Goal: Navigation & Orientation: Understand site structure

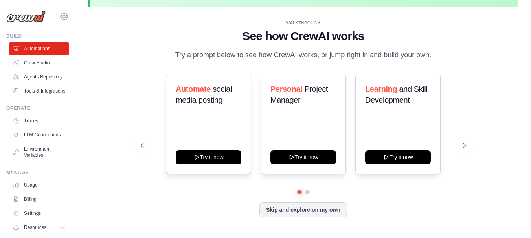
click at [59, 18] on icon at bounding box center [63, 16] width 9 height 9
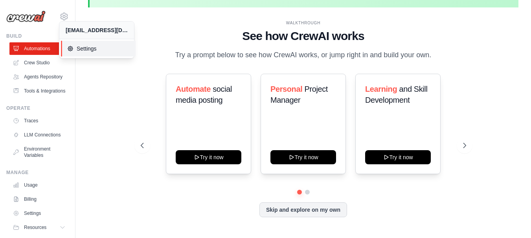
click at [98, 50] on span "Settings" at bounding box center [98, 49] width 62 height 8
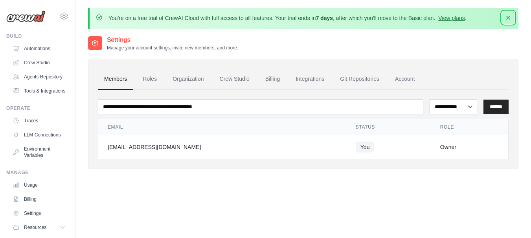
click at [507, 17] on icon "button" at bounding box center [508, 18] width 4 height 4
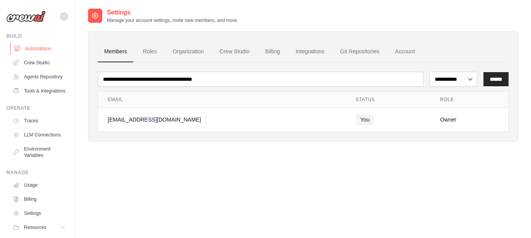
click at [41, 48] on link "Automations" at bounding box center [39, 48] width 59 height 13
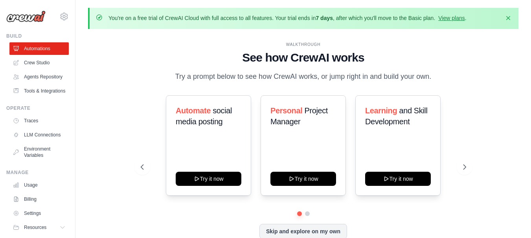
click at [40, 72] on link "Agents Repository" at bounding box center [38, 77] width 59 height 13
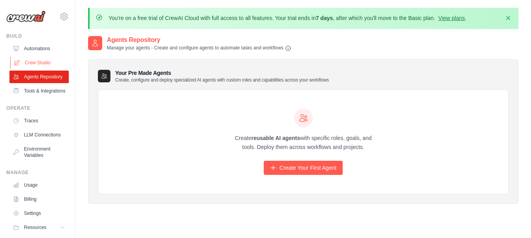
click at [40, 61] on link "Crew Studio" at bounding box center [39, 63] width 59 height 13
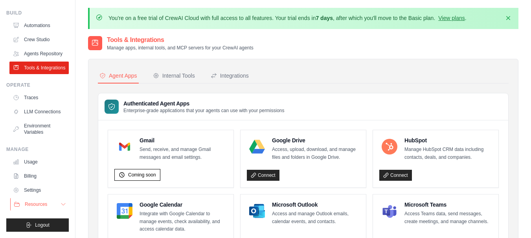
click at [39, 205] on span "Resources" at bounding box center [36, 204] width 22 height 6
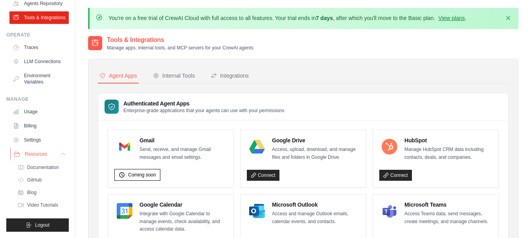
scroll to position [92, 0]
click at [40, 141] on link "Settings" at bounding box center [39, 140] width 59 height 13
